Goal: Check status: Check status

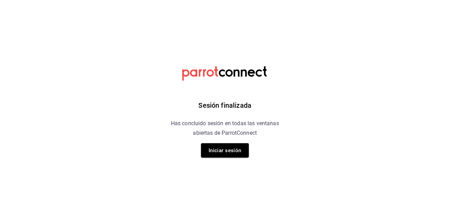
click at [220, 152] on button "Iniciar sesión" at bounding box center [225, 150] width 48 height 14
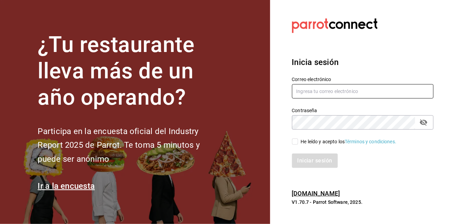
click at [318, 99] on input "text" at bounding box center [363, 91] width 142 height 14
type input "jorge@elminutito.com"
click at [292, 145] on input "He leído y acepto los Términos y condiciones." at bounding box center [295, 142] width 6 height 6
checkbox input "true"
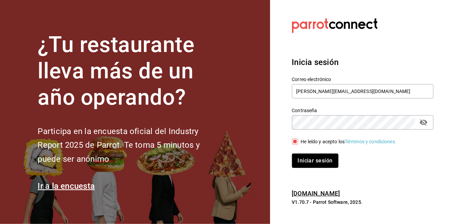
click at [307, 168] on button "Iniciar sesión" at bounding box center [315, 161] width 47 height 14
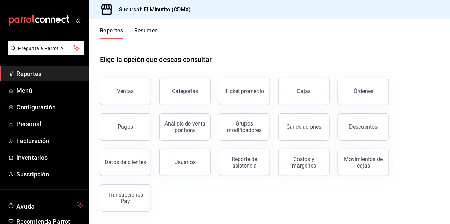
click at [310, 98] on link "Cajas" at bounding box center [304, 91] width 51 height 27
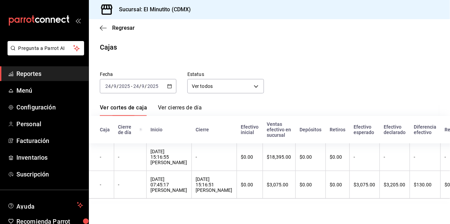
click at [212, 163] on th "-" at bounding box center [214, 157] width 45 height 28
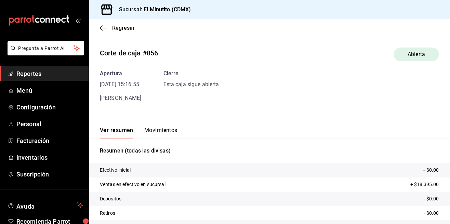
click at [122, 30] on span "Regresar" at bounding box center [123, 28] width 23 height 7
